Goal: Transaction & Acquisition: Book appointment/travel/reservation

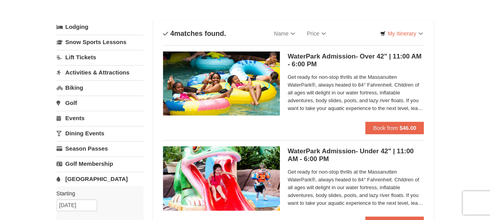
scroll to position [78, 0]
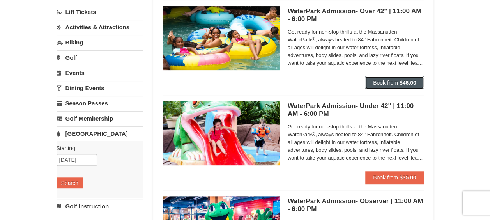
click at [390, 78] on button "Book from $46.00" at bounding box center [394, 82] width 59 height 12
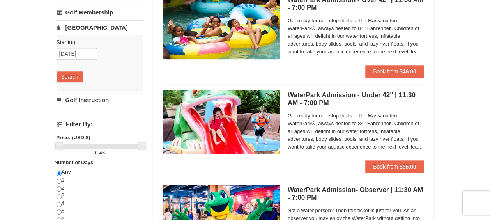
scroll to position [117, 0]
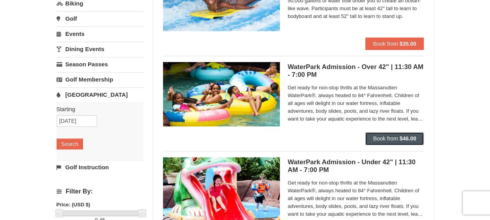
click at [390, 135] on span "Book from" at bounding box center [385, 138] width 25 height 6
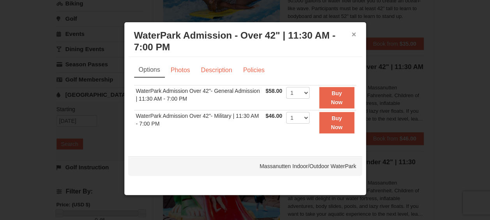
click at [353, 35] on button "×" at bounding box center [354, 34] width 5 height 8
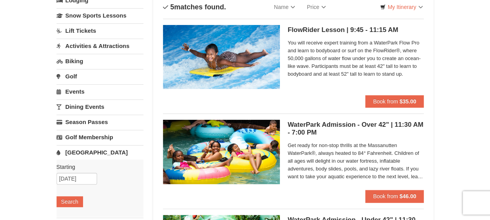
scroll to position [0, 0]
